Goal: Task Accomplishment & Management: Manage account settings

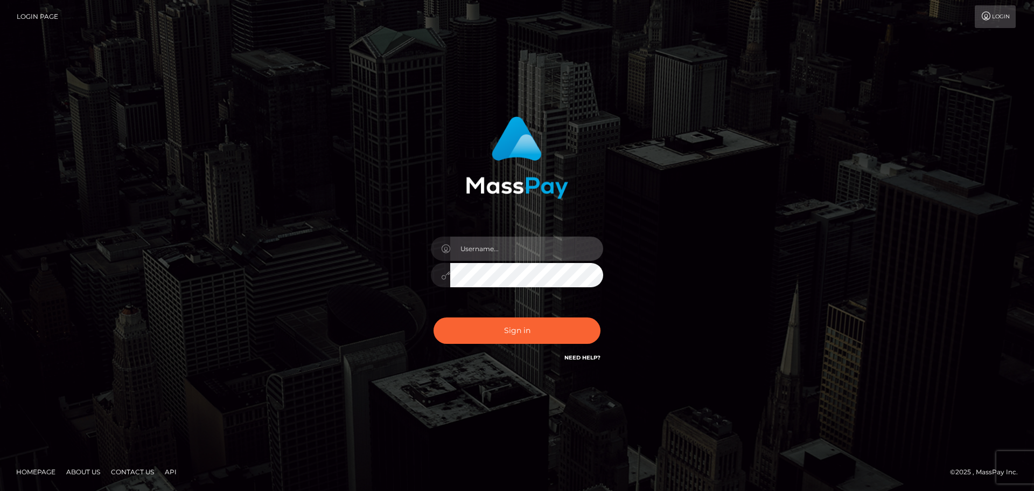
click at [506, 246] on input "text" at bounding box center [526, 248] width 153 height 24
type input "simone.harren@t-online.de"
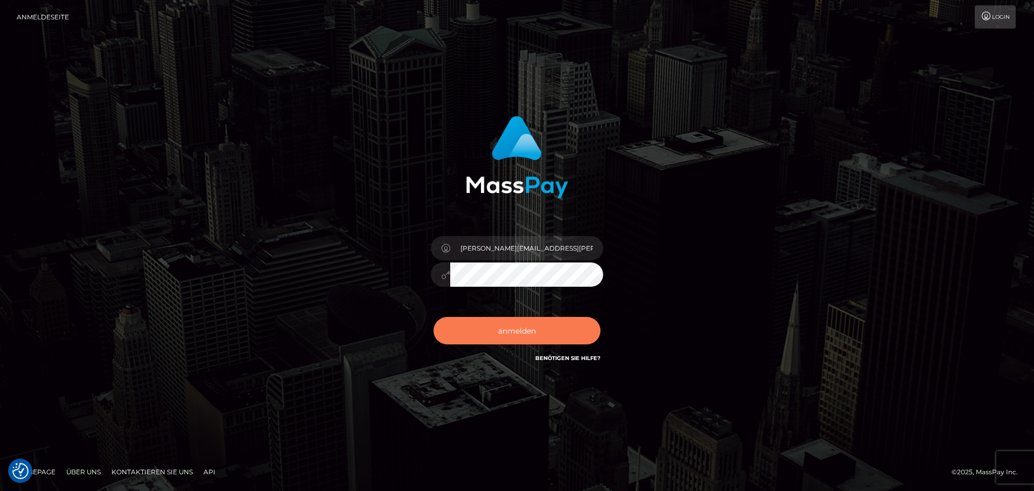
click at [526, 330] on font "anmelden" at bounding box center [517, 331] width 38 height 10
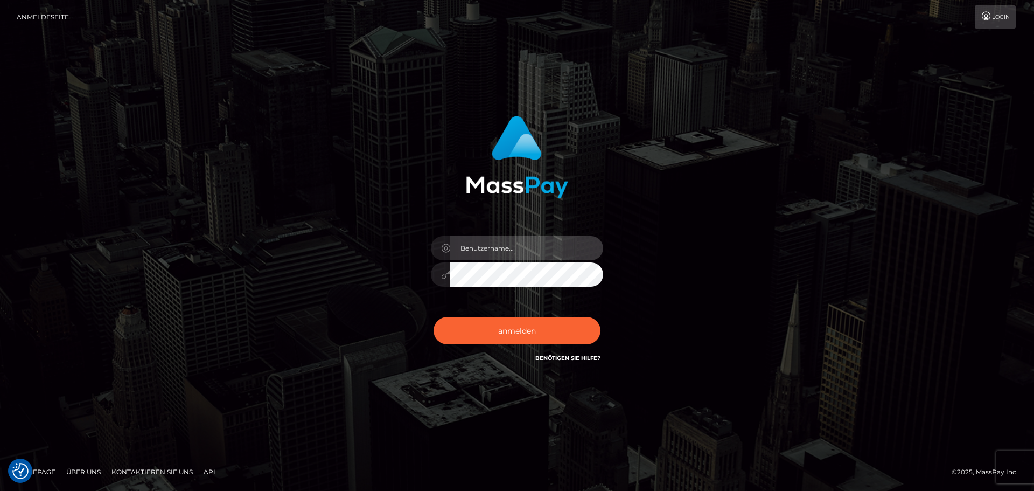
click at [506, 244] on input "text" at bounding box center [526, 248] width 153 height 24
type input "simone.harren@t-online.de"
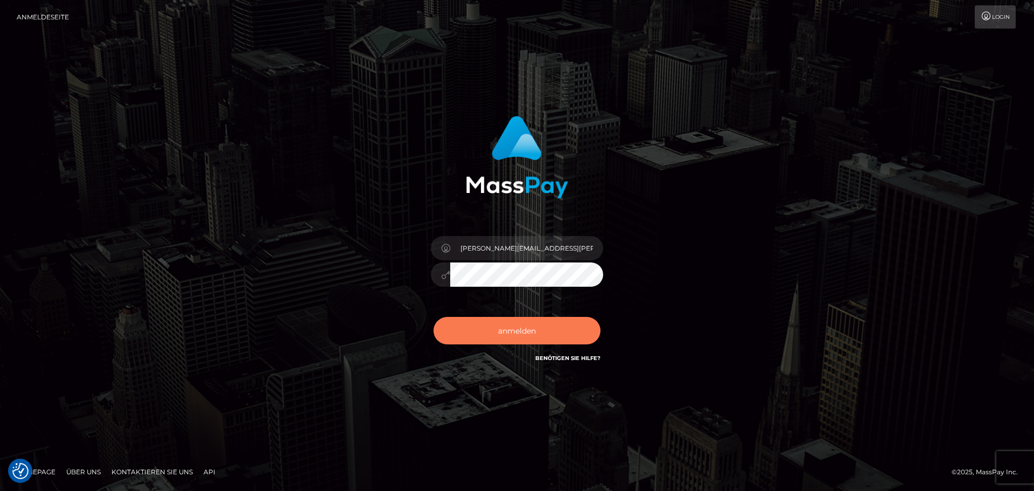
click at [517, 327] on font "anmelden" at bounding box center [517, 331] width 38 height 10
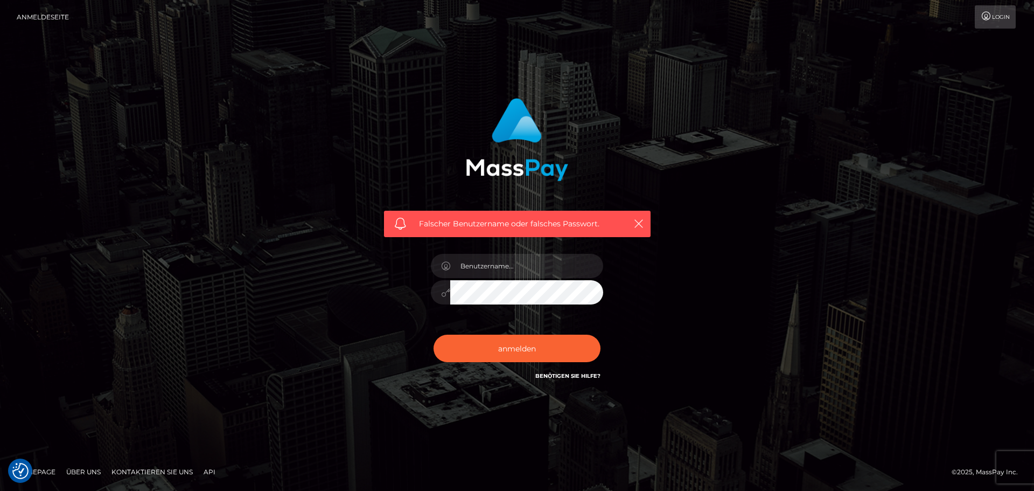
click at [996, 15] on font "Login" at bounding box center [1001, 16] width 18 height 7
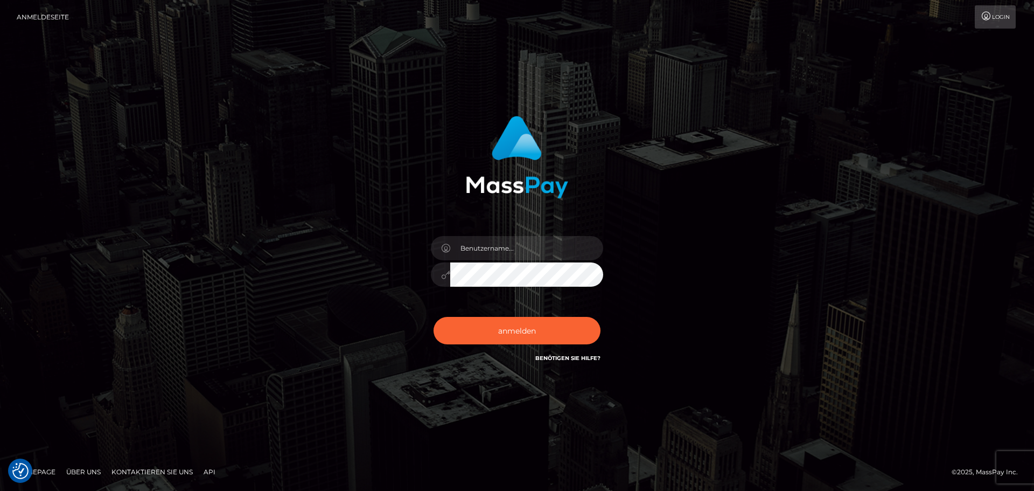
click at [996, 15] on font "Login" at bounding box center [1001, 16] width 18 height 7
click at [64, 14] on font "Anmeldeseite" at bounding box center [43, 17] width 52 height 8
